Goal: Find specific page/section: Find specific page/section

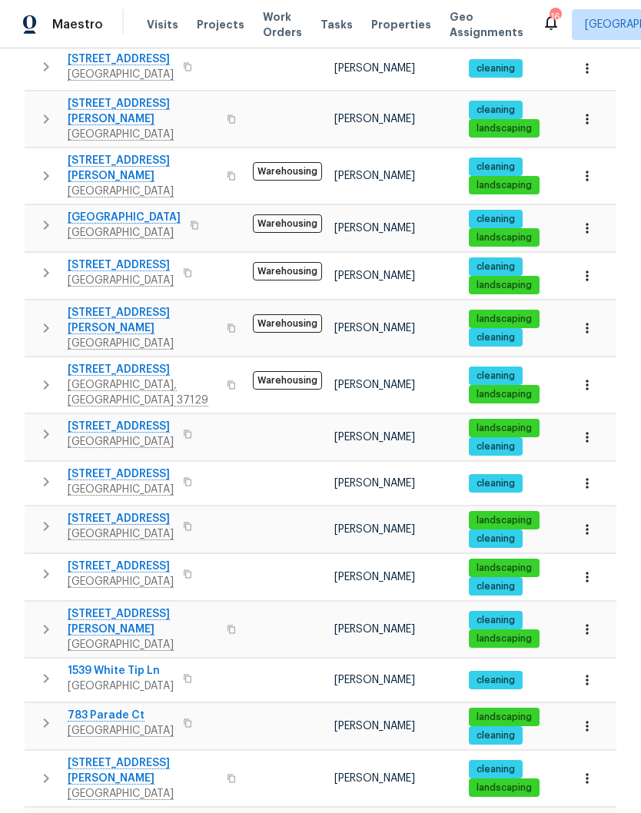
scroll to position [731, 0]
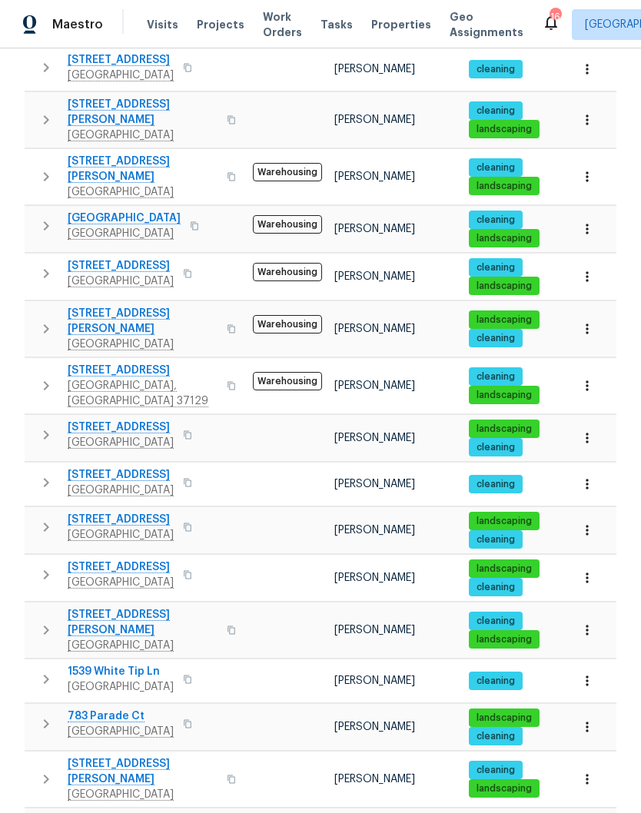
click at [138, 812] on span "[STREET_ADDRESS]" at bounding box center [121, 820] width 106 height 15
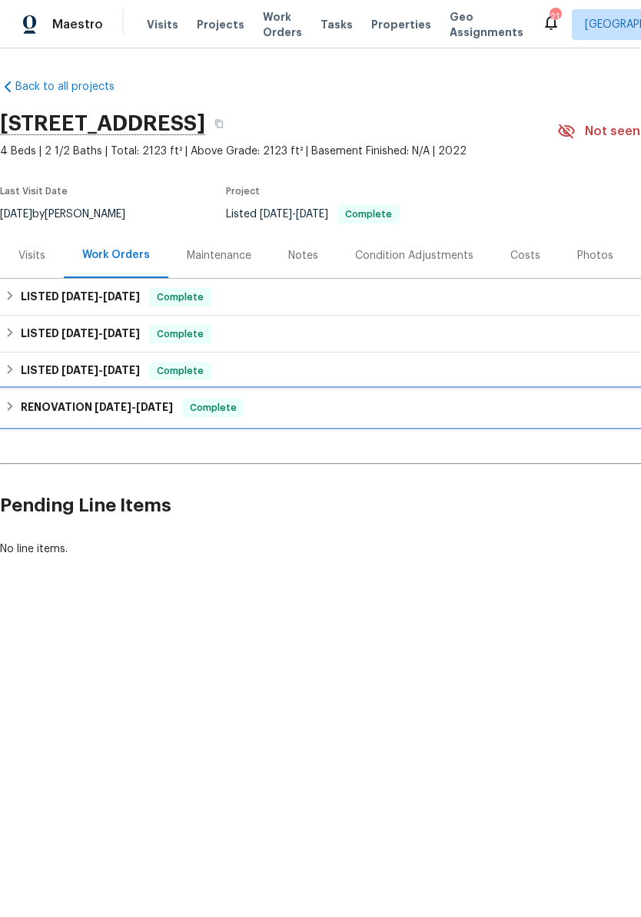
click at [124, 410] on span "4/15/25" at bounding box center [112, 407] width 37 height 11
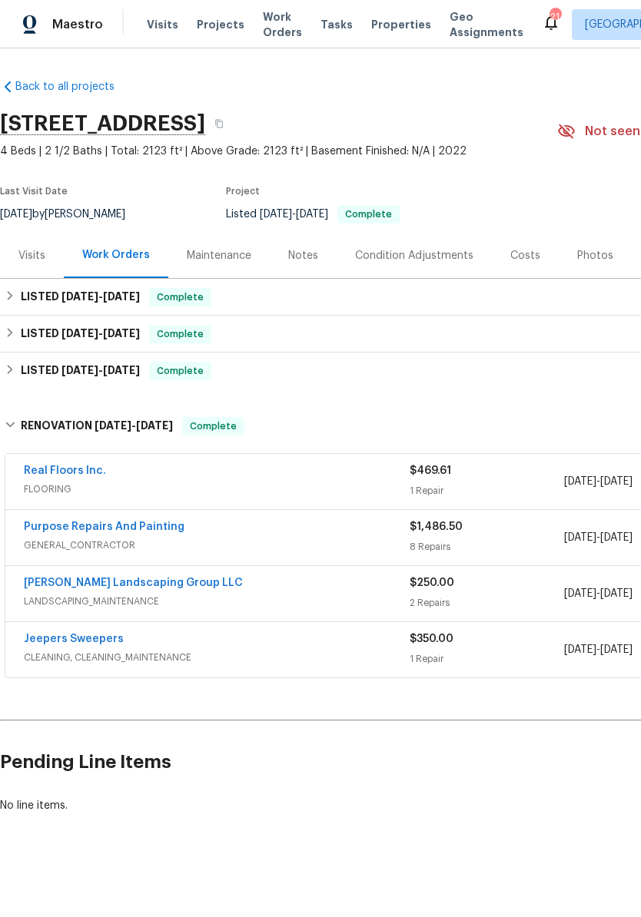
click at [155, 531] on link "Purpose Repairs And Painting" at bounding box center [104, 527] width 161 height 11
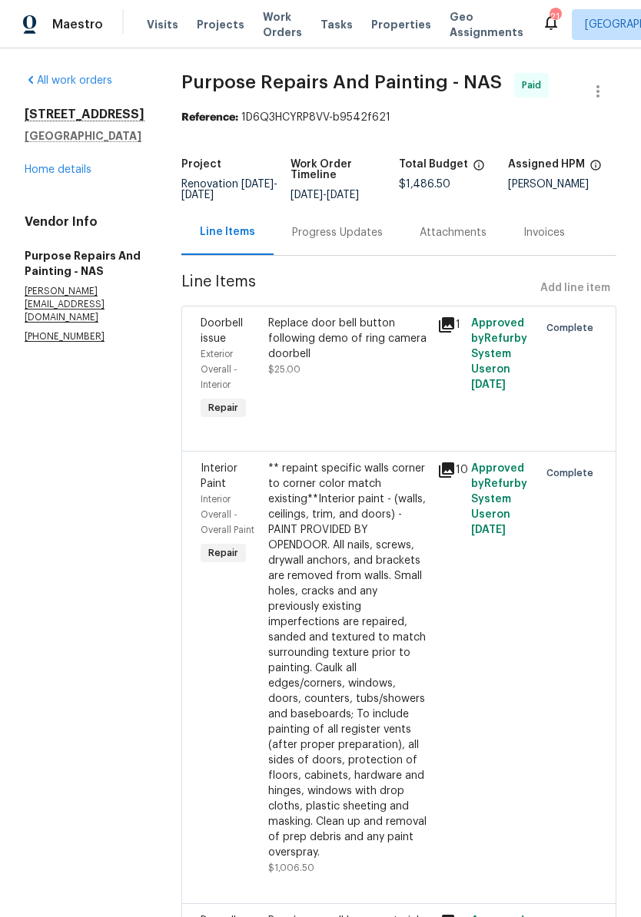
click at [66, 172] on link "Home details" at bounding box center [58, 169] width 67 height 11
